Goal: Check status: Check status

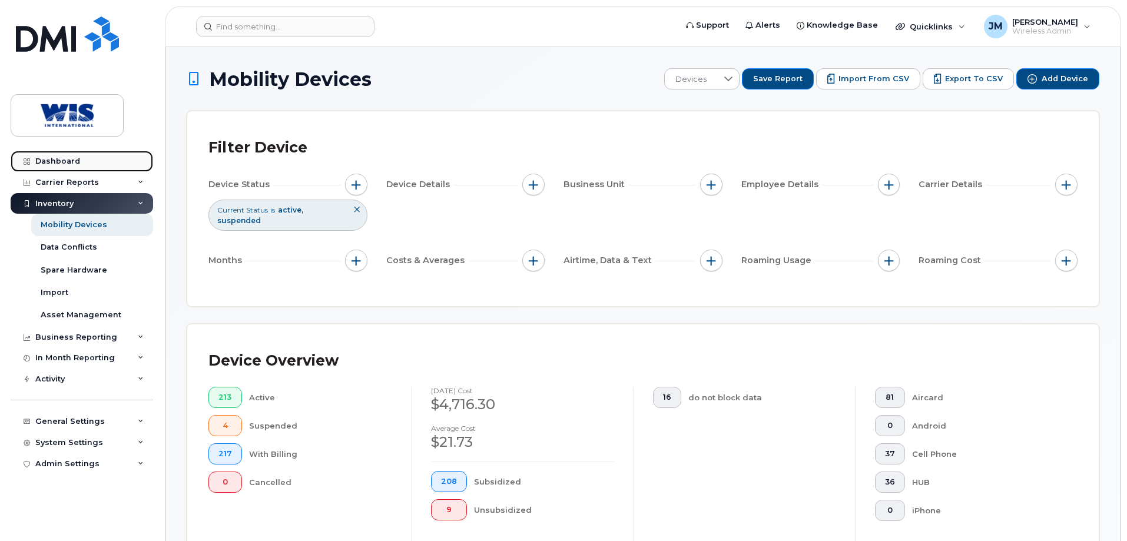
click at [68, 161] on div "Dashboard" at bounding box center [57, 161] width 45 height 9
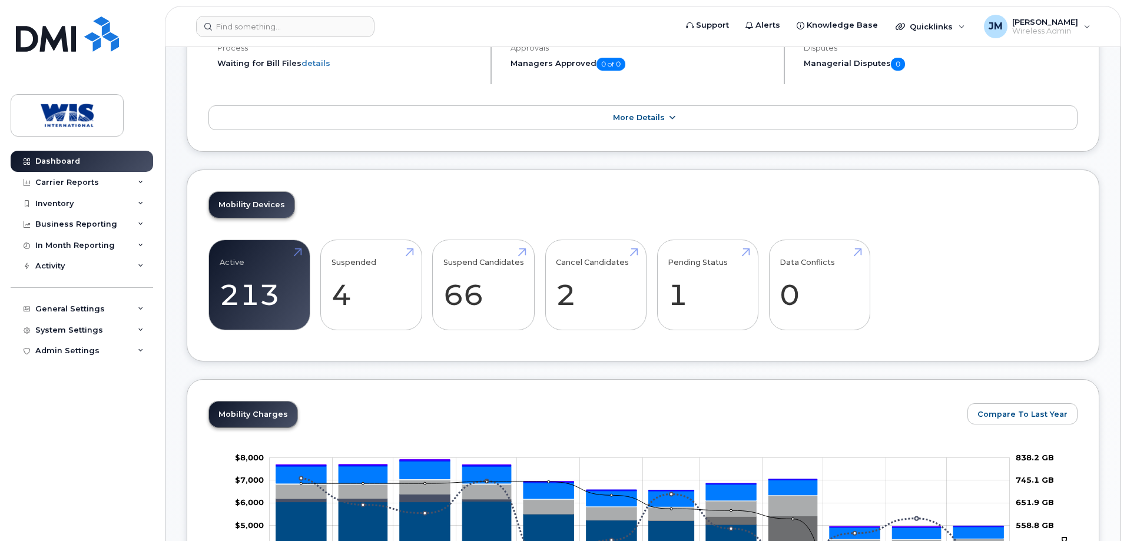
scroll to position [118, 0]
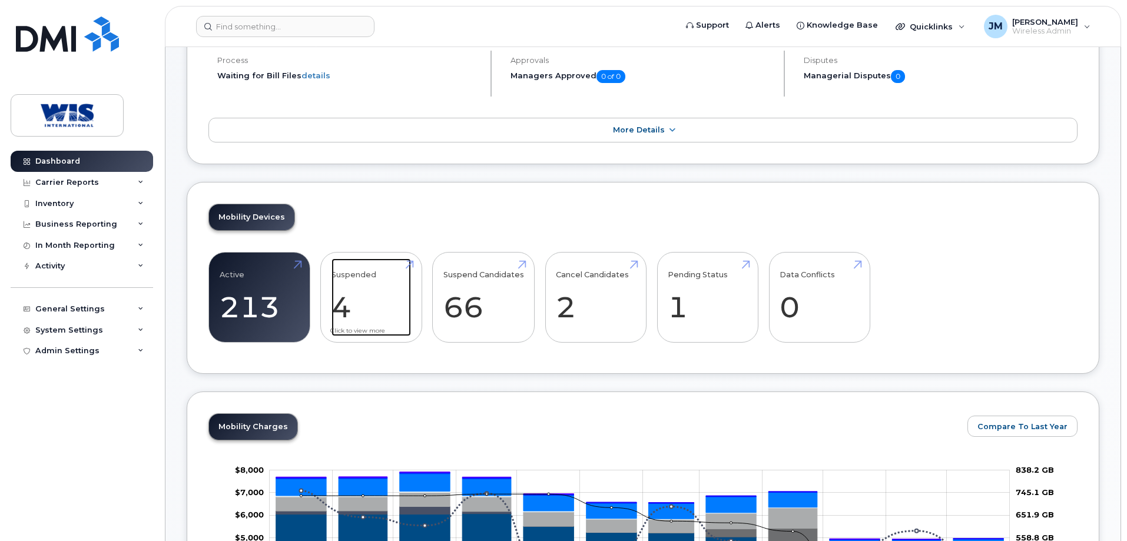
click at [352, 284] on link "Suspended 4" at bounding box center [370, 297] width 79 height 78
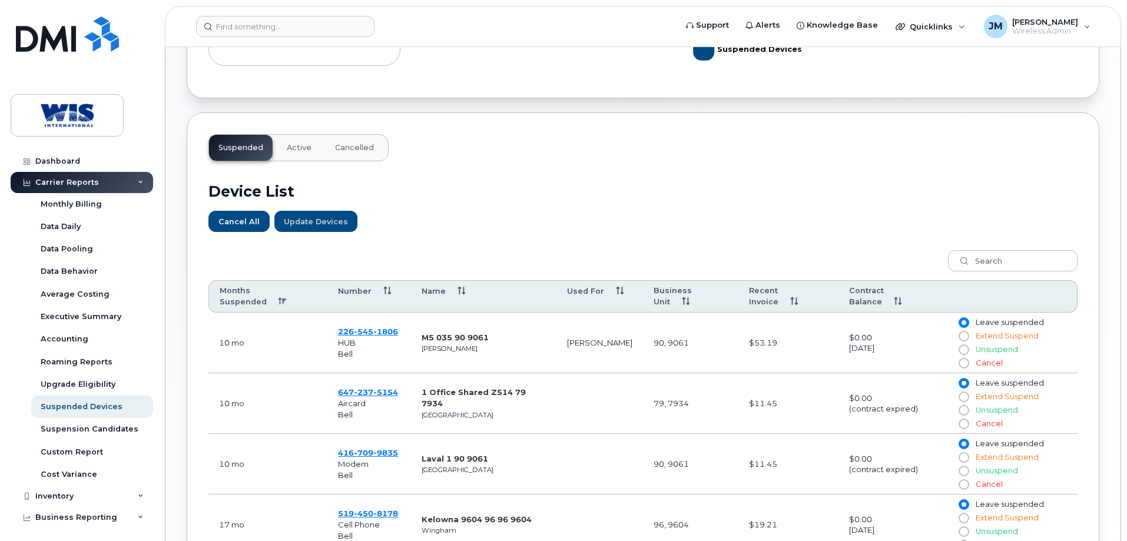
scroll to position [286, 0]
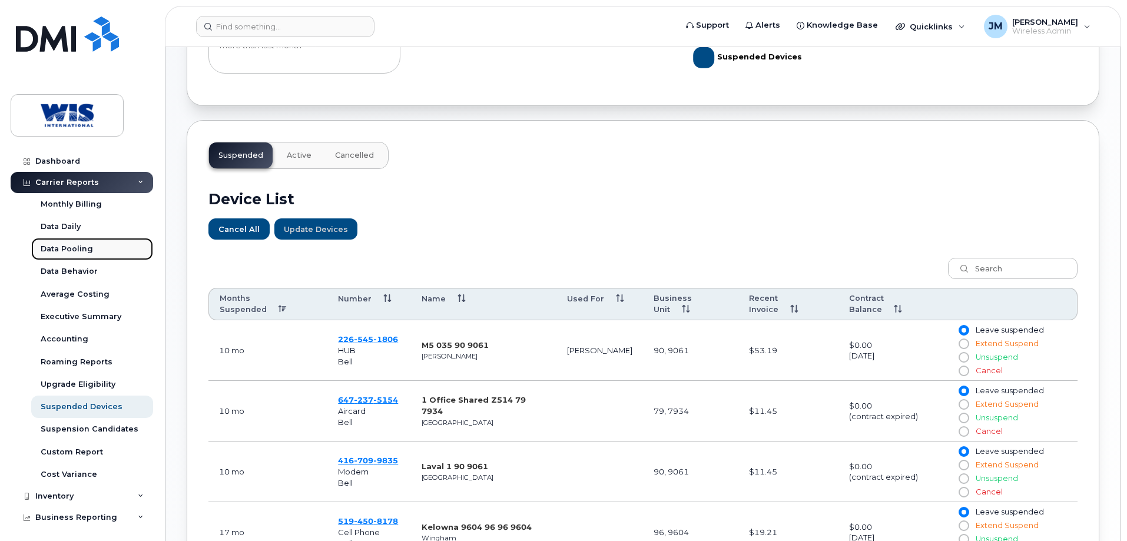
click at [79, 249] on div "Data Pooling" at bounding box center [67, 249] width 52 height 11
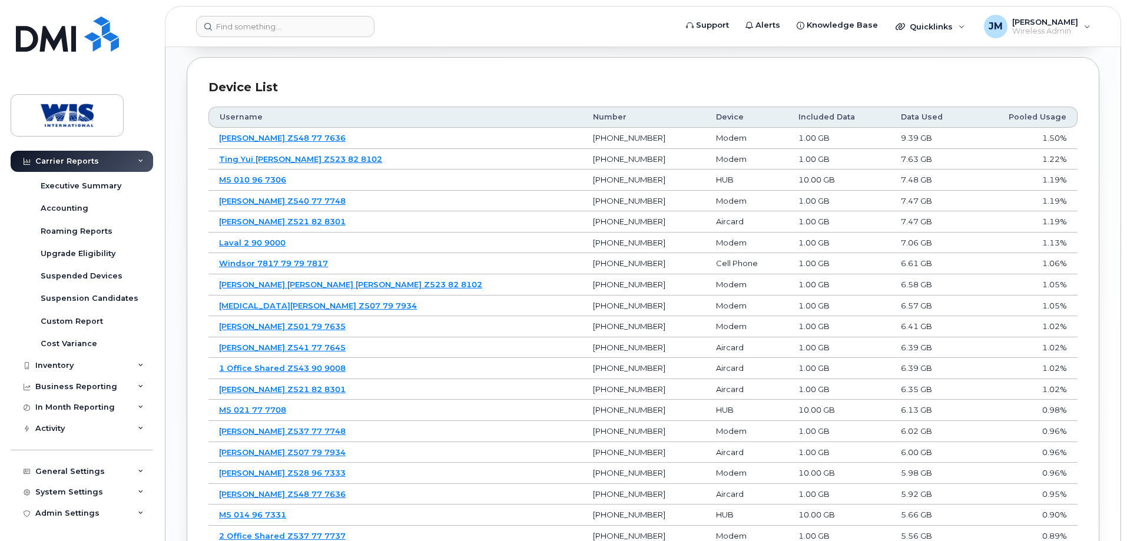
scroll to position [775, 0]
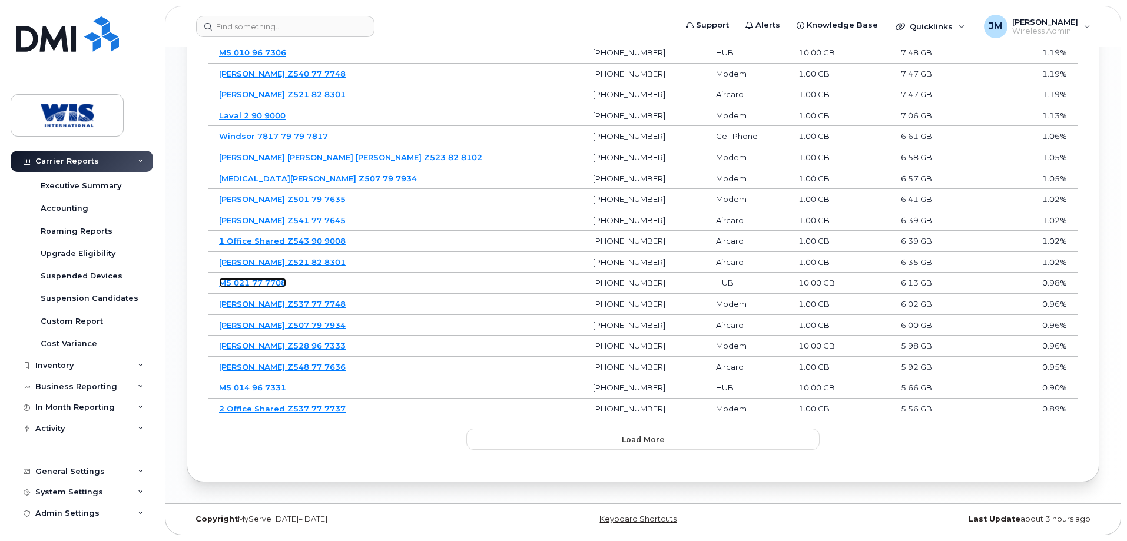
click at [258, 283] on link "M5 021 77 7708" at bounding box center [252, 282] width 67 height 9
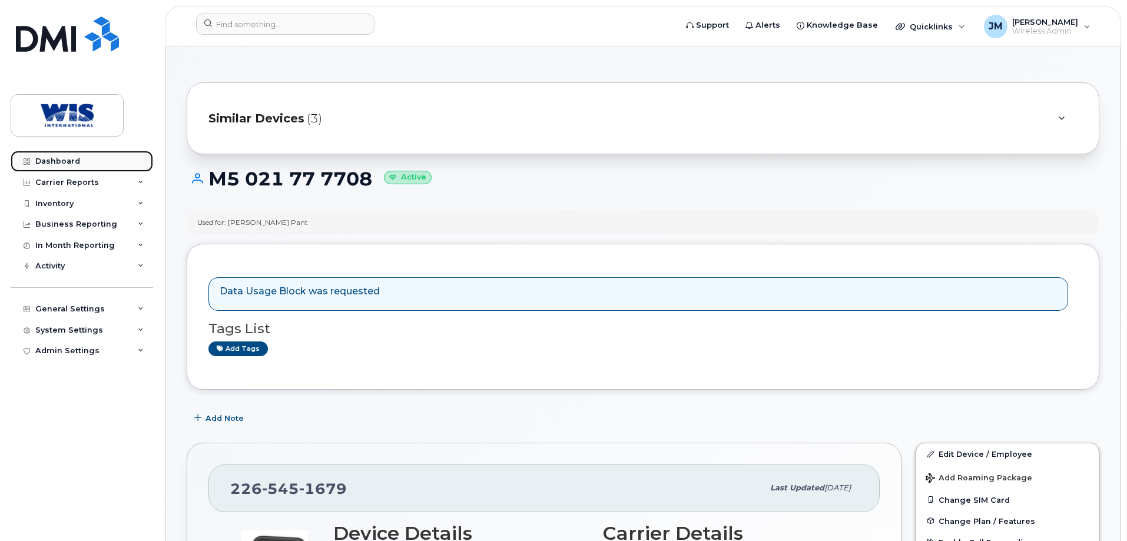
click at [74, 159] on div "Dashboard" at bounding box center [57, 161] width 45 height 9
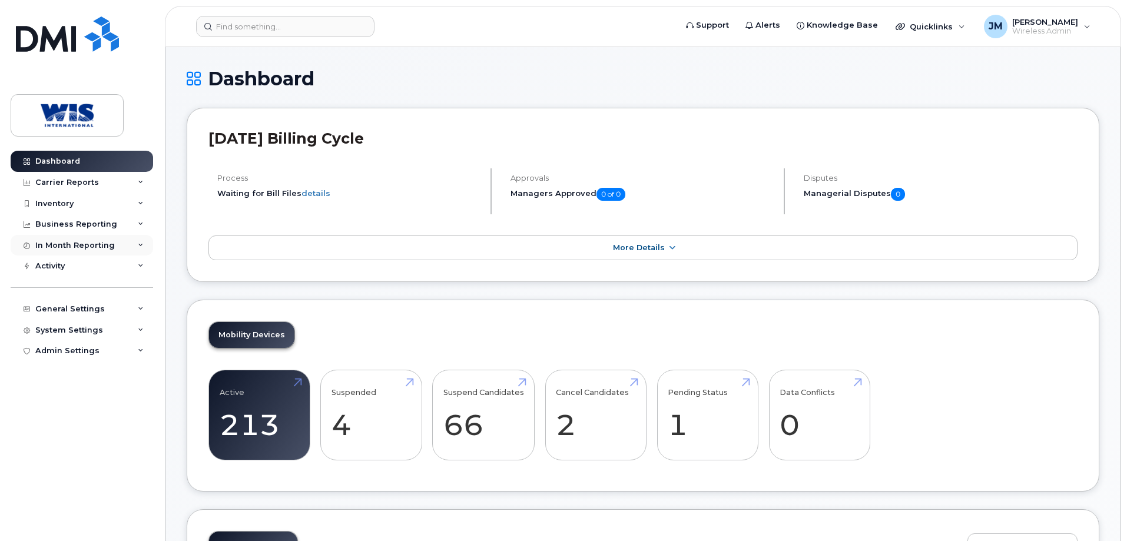
click at [80, 242] on div "In Month Reporting" at bounding box center [74, 245] width 79 height 9
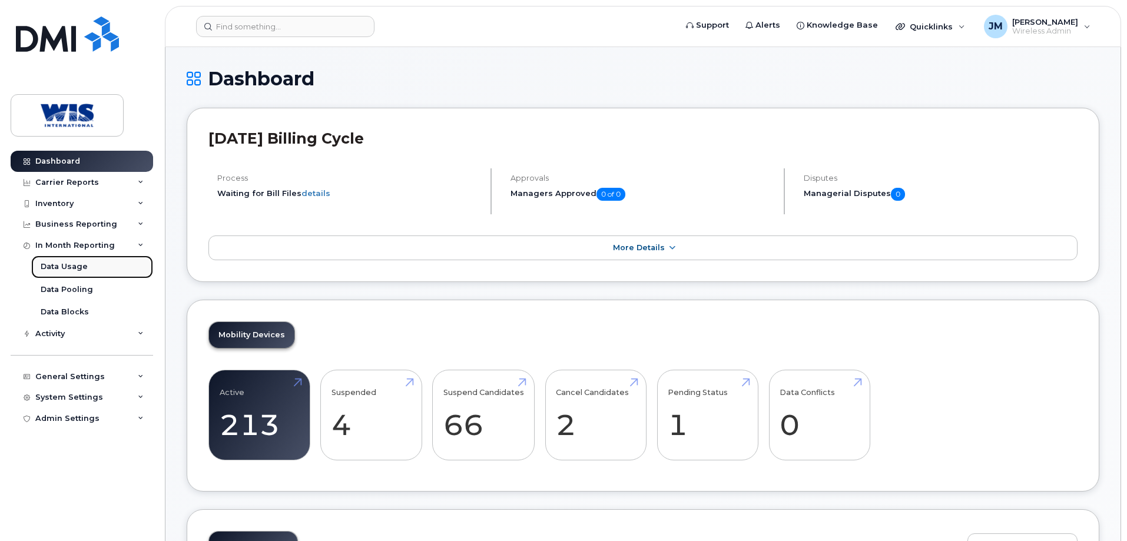
click at [70, 265] on div "Data Usage" at bounding box center [64, 266] width 47 height 11
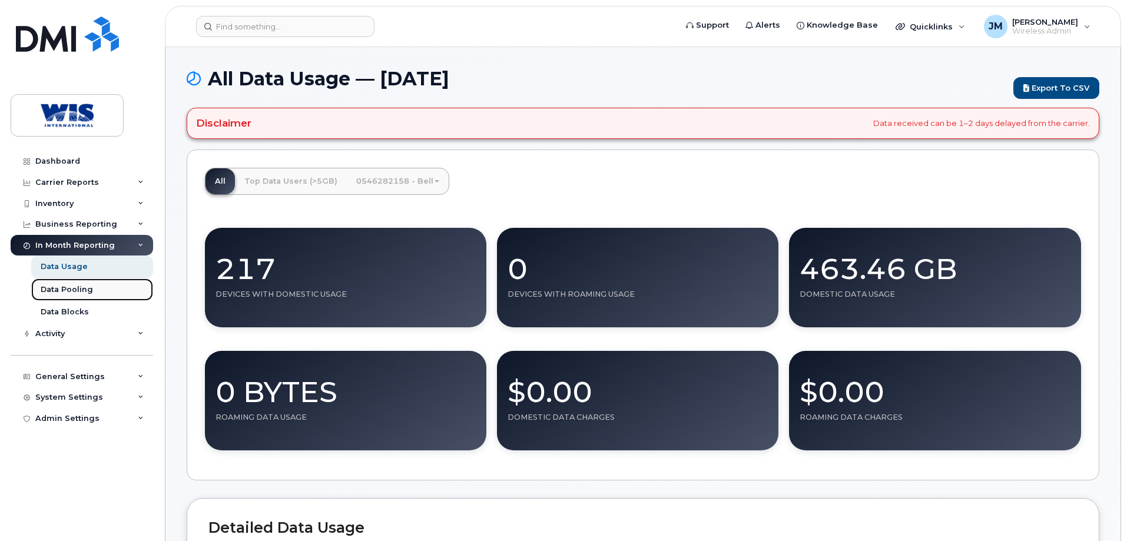
click at [85, 290] on div "Data Pooling" at bounding box center [67, 289] width 52 height 11
click at [78, 288] on div "Data Pooling" at bounding box center [67, 289] width 52 height 11
click at [60, 286] on div "Data Pooling" at bounding box center [67, 289] width 52 height 11
click at [49, 288] on div "Data Pooling" at bounding box center [67, 289] width 52 height 11
click at [45, 288] on div "Data Pooling" at bounding box center [67, 289] width 52 height 11
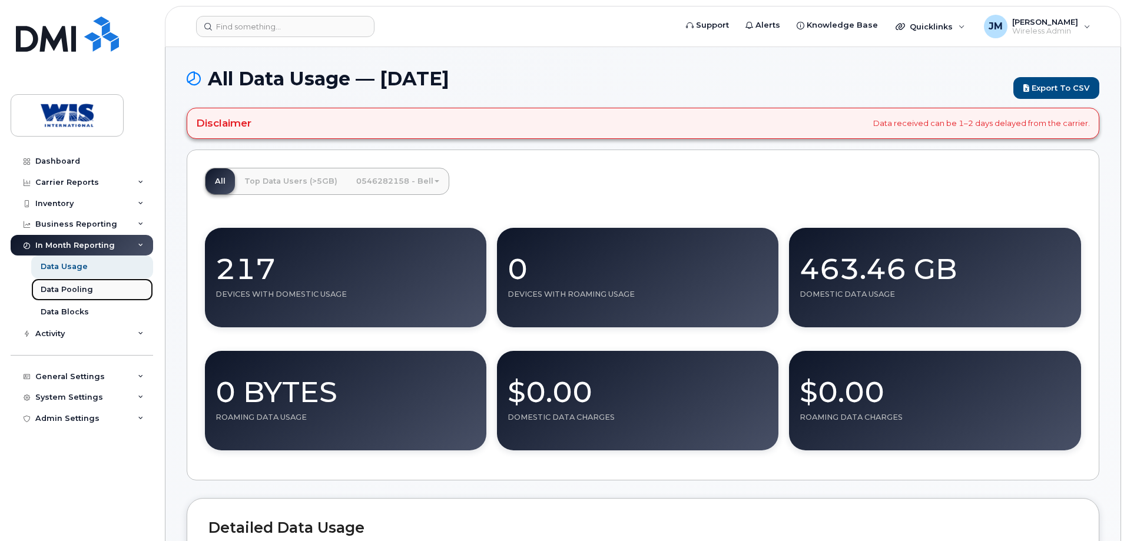
click at [48, 289] on div "Data Pooling" at bounding box center [67, 289] width 52 height 11
click at [75, 290] on div "Data Pooling" at bounding box center [67, 289] width 52 height 11
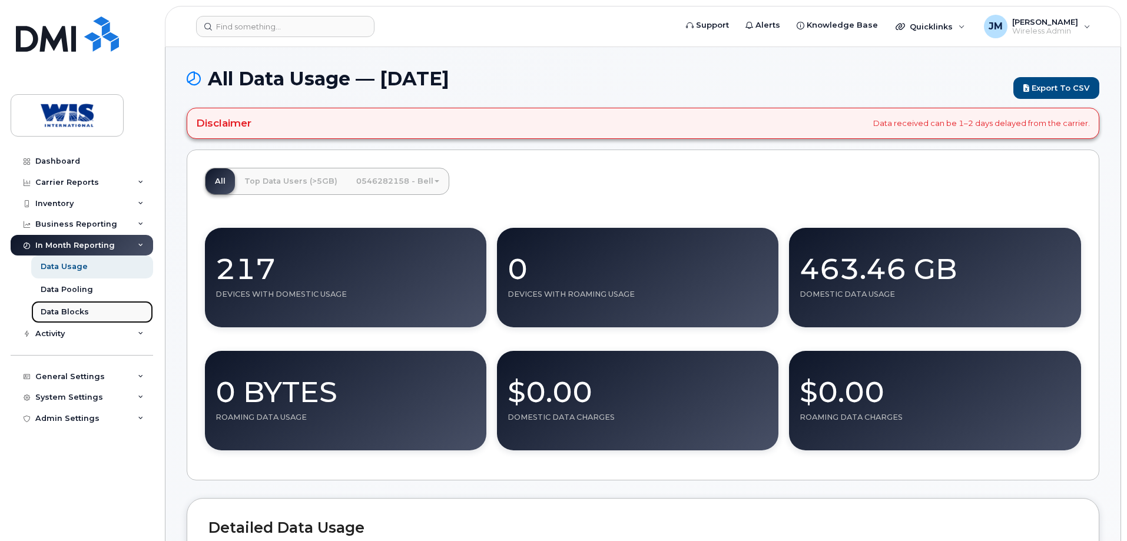
click at [65, 313] on div "Data Blocks" at bounding box center [65, 312] width 48 height 11
click at [127, 243] on div "In Month Reporting" at bounding box center [82, 245] width 142 height 21
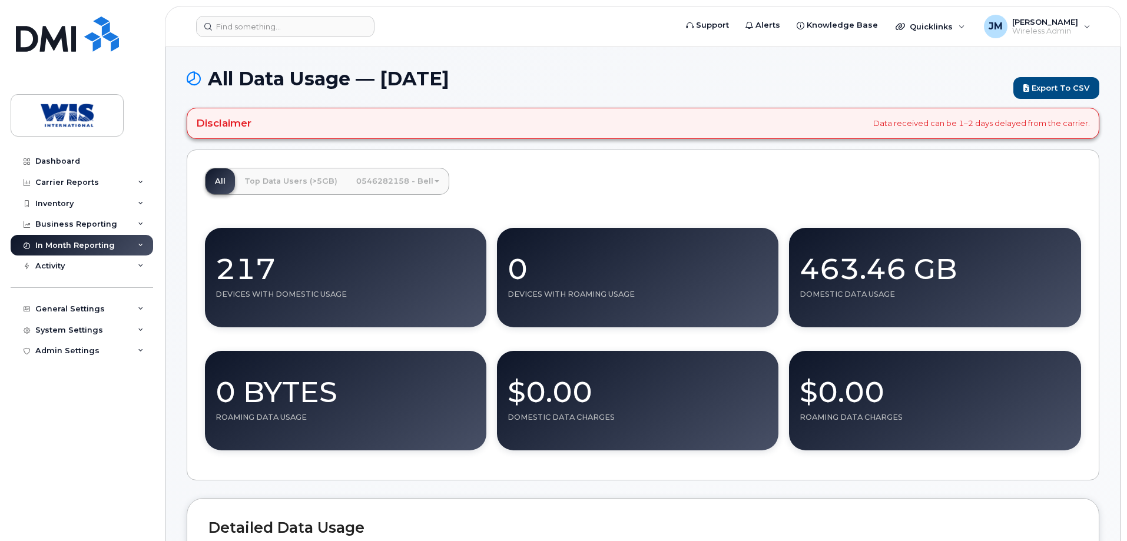
click at [127, 243] on div "In Month Reporting" at bounding box center [82, 245] width 142 height 21
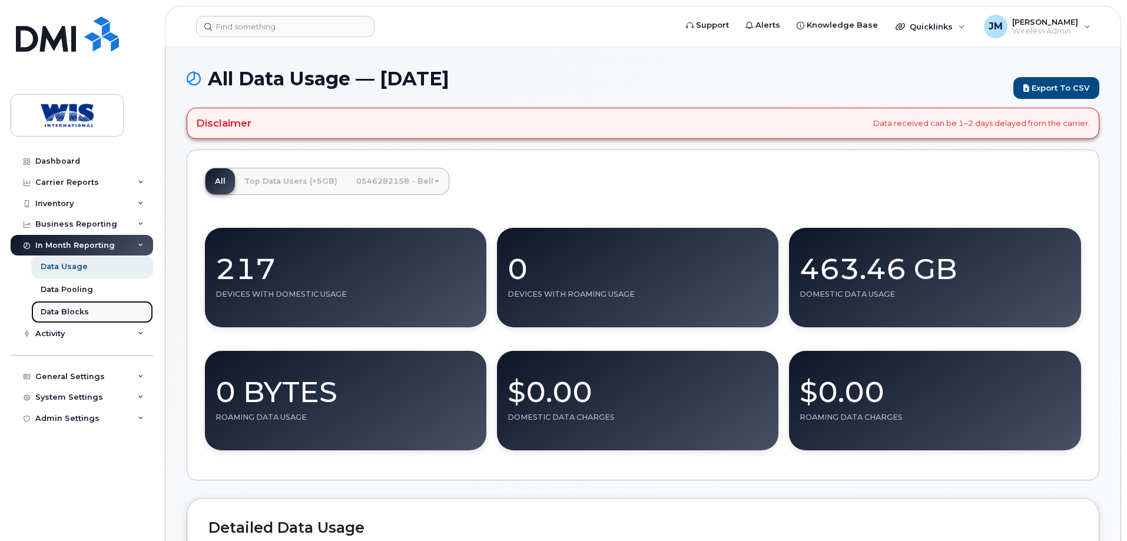
click at [44, 308] on div "Data Blocks" at bounding box center [65, 312] width 48 height 11
click at [49, 310] on div "Data Blocks" at bounding box center [65, 312] width 48 height 11
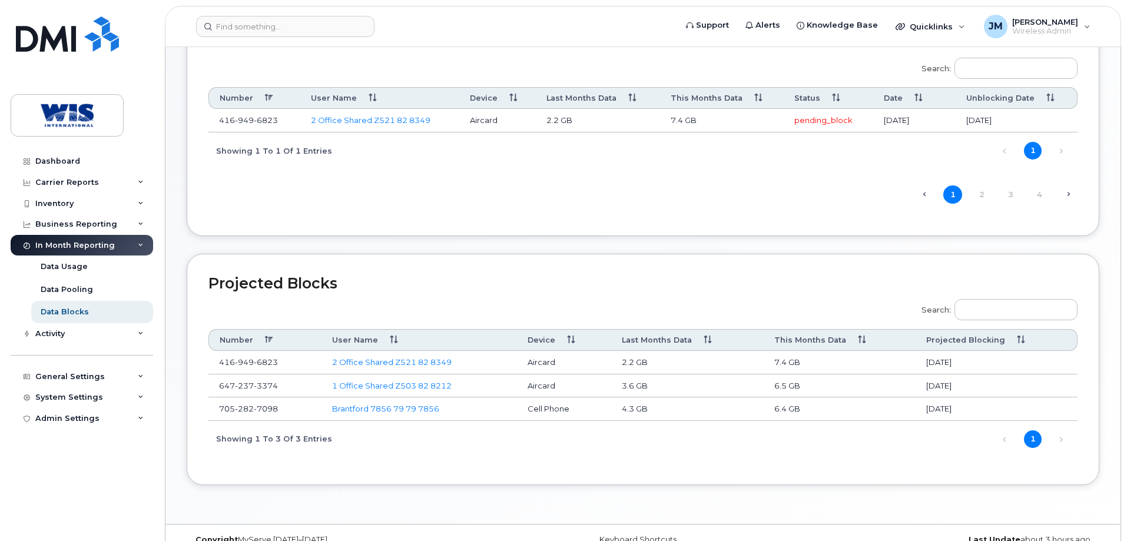
scroll to position [117, 0]
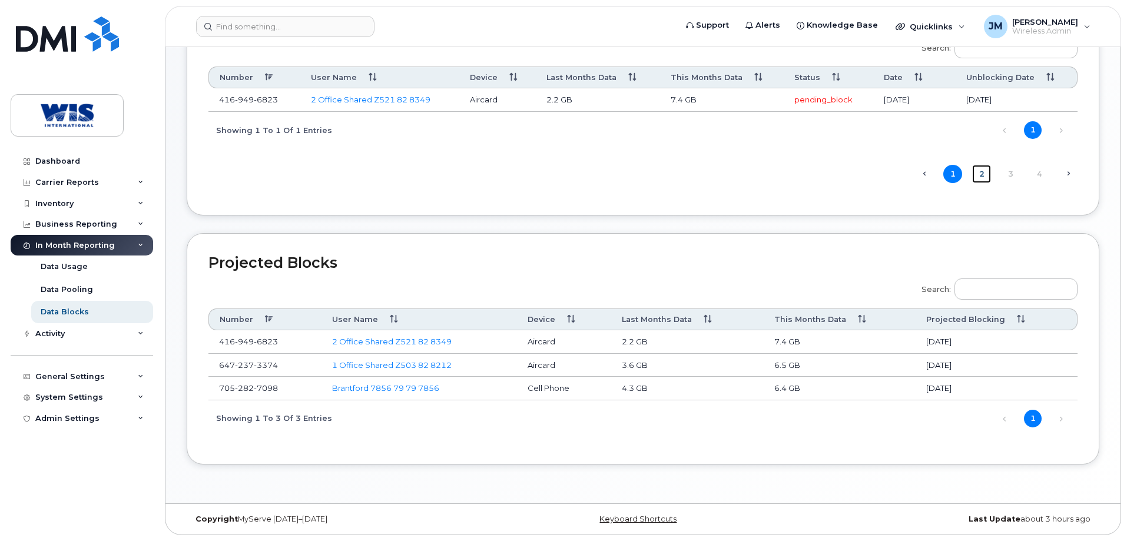
click at [979, 175] on link "2" at bounding box center [981, 174] width 19 height 18
click at [1067, 172] on link "Next →" at bounding box center [1067, 173] width 19 height 15
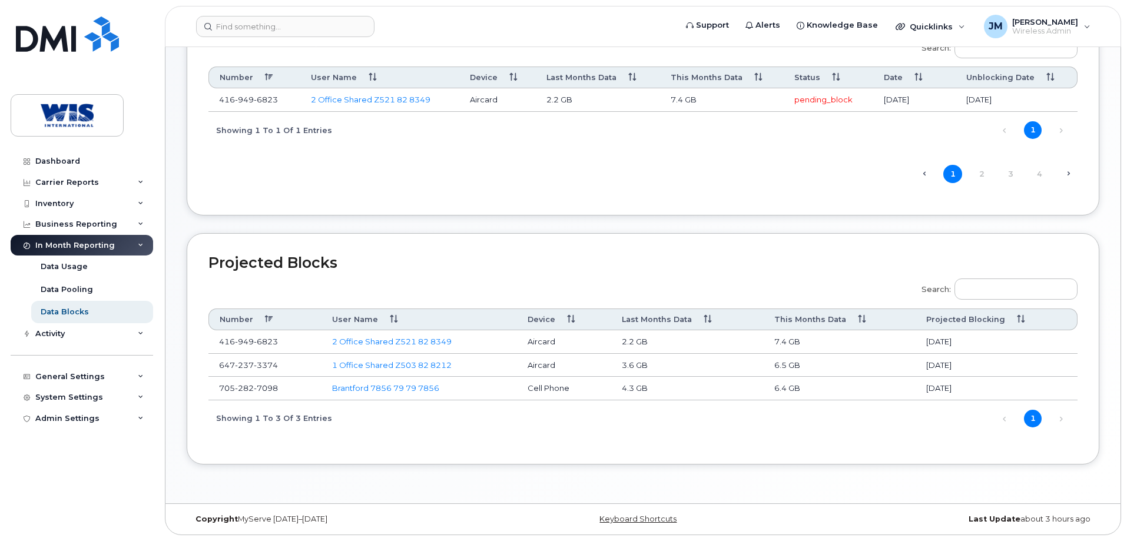
click at [924, 174] on span "← Previous" at bounding box center [923, 173] width 19 height 15
click at [983, 174] on link "2" at bounding box center [981, 174] width 19 height 18
click at [1058, 129] on link "Next" at bounding box center [1061, 131] width 18 height 18
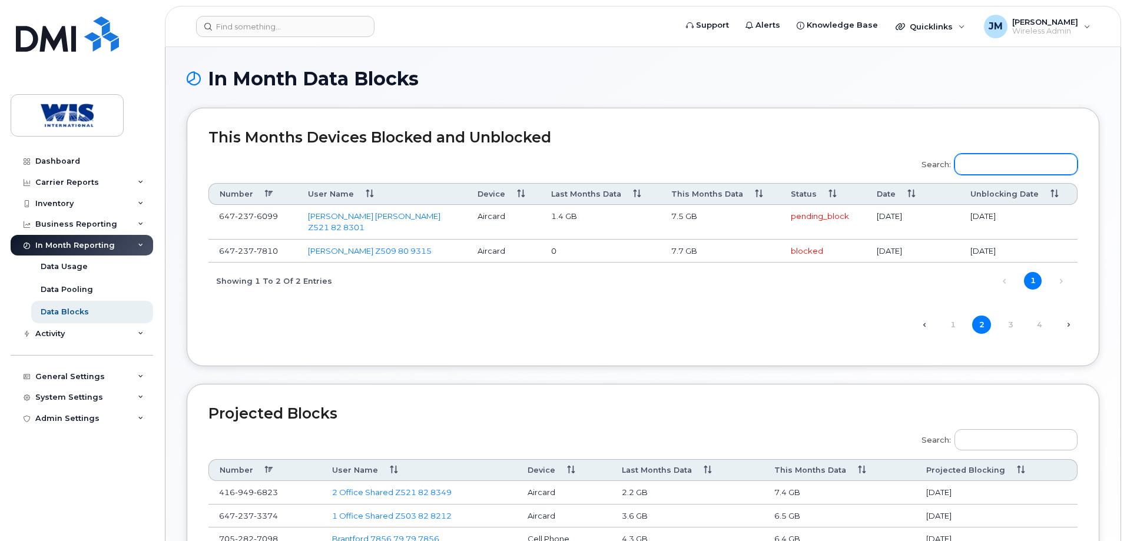
click at [987, 162] on input "Search:" at bounding box center [1015, 164] width 123 height 21
paste input "2265451679"
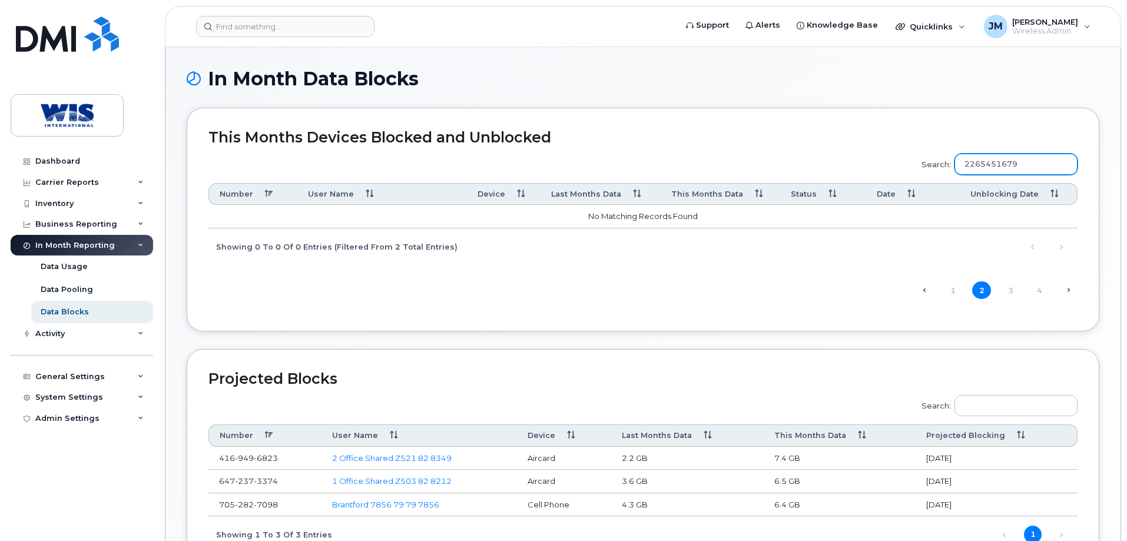
type input "2265451679"
